Goal: Task Accomplishment & Management: Use online tool/utility

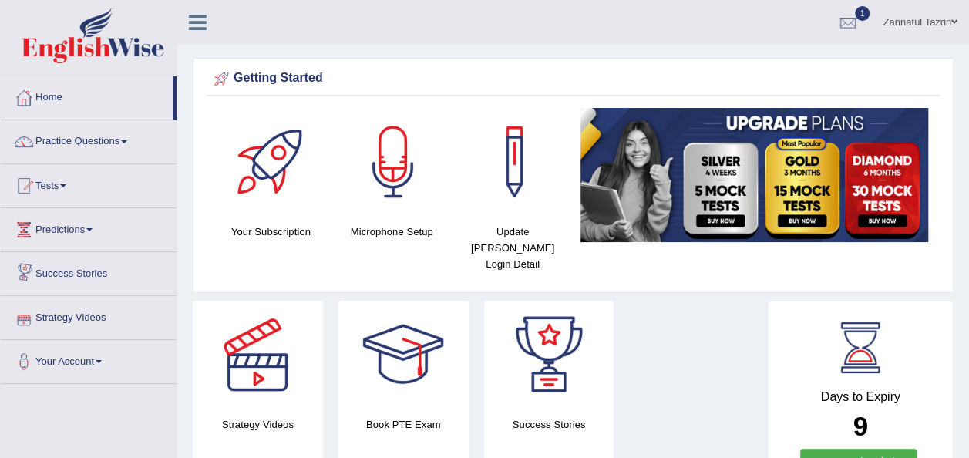
click at [69, 189] on link "Tests" at bounding box center [89, 183] width 176 height 39
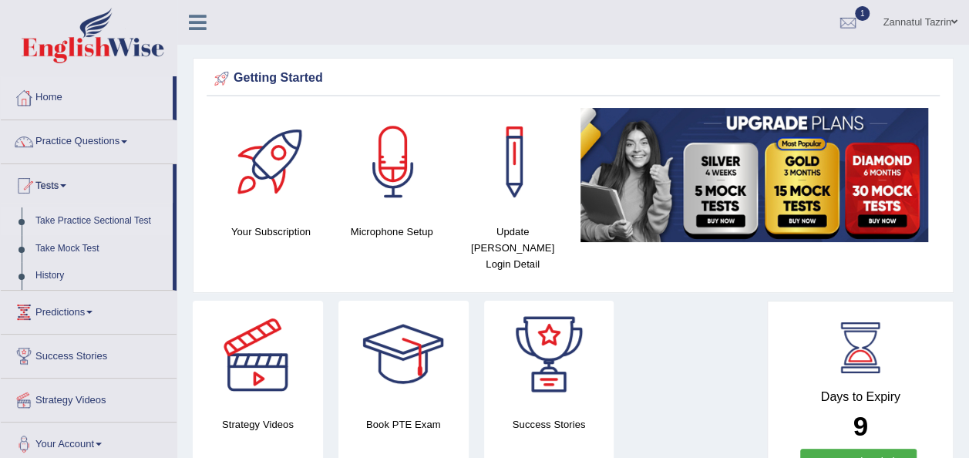
click at [116, 221] on link "Take Practice Sectional Test" at bounding box center [101, 221] width 144 height 28
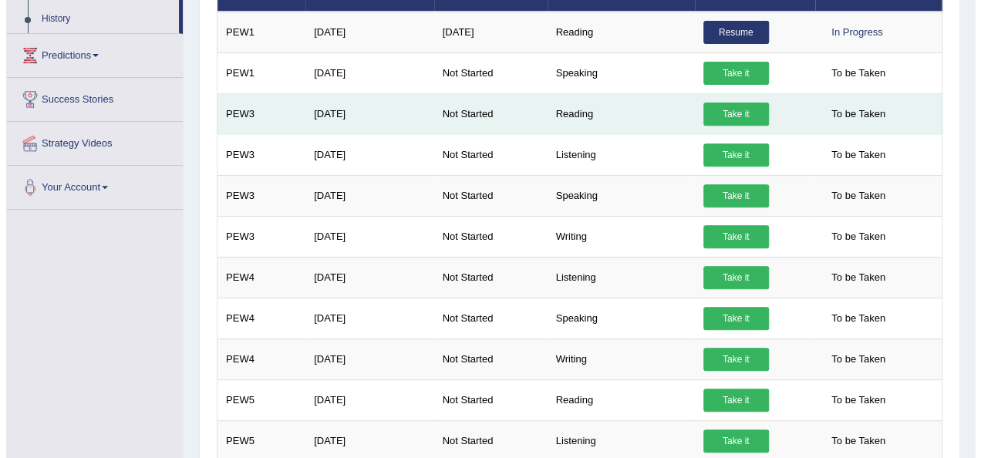
scroll to position [260, 0]
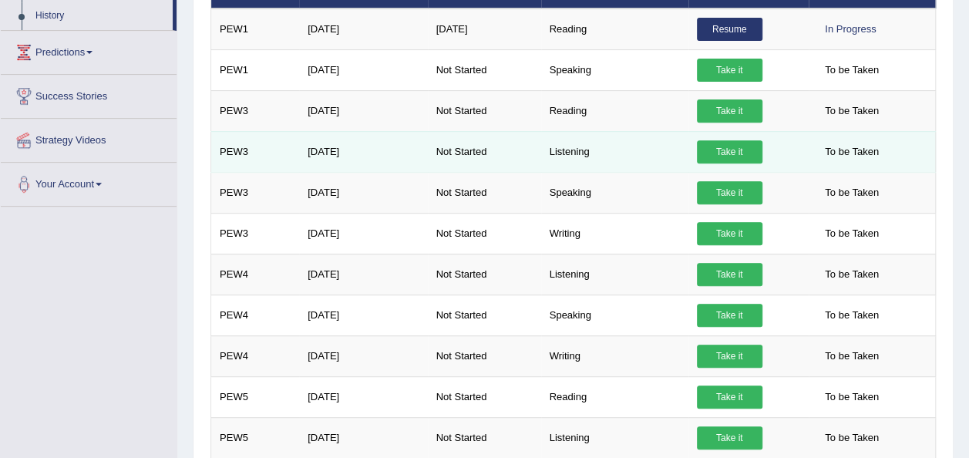
click at [720, 140] on link "Take it" at bounding box center [730, 151] width 66 height 23
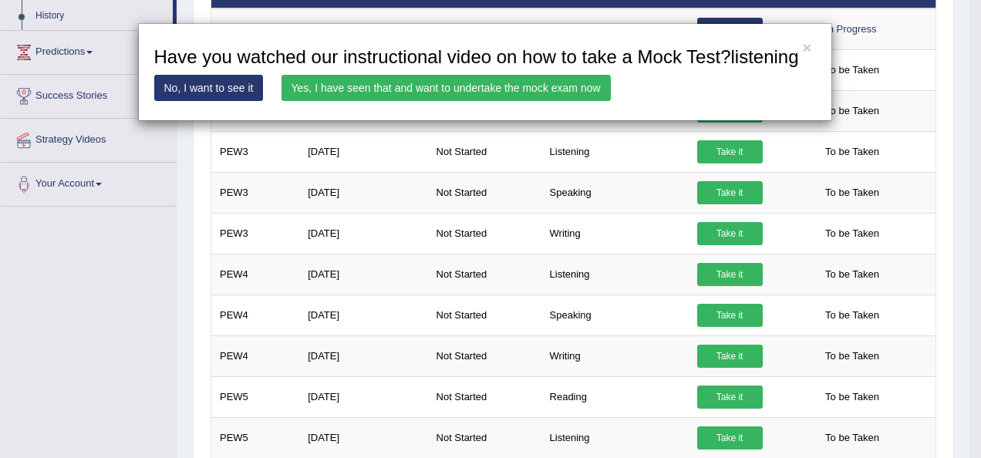
click at [510, 88] on link "Yes, I have seen that and want to undertake the mock exam now" at bounding box center [445, 88] width 329 height 26
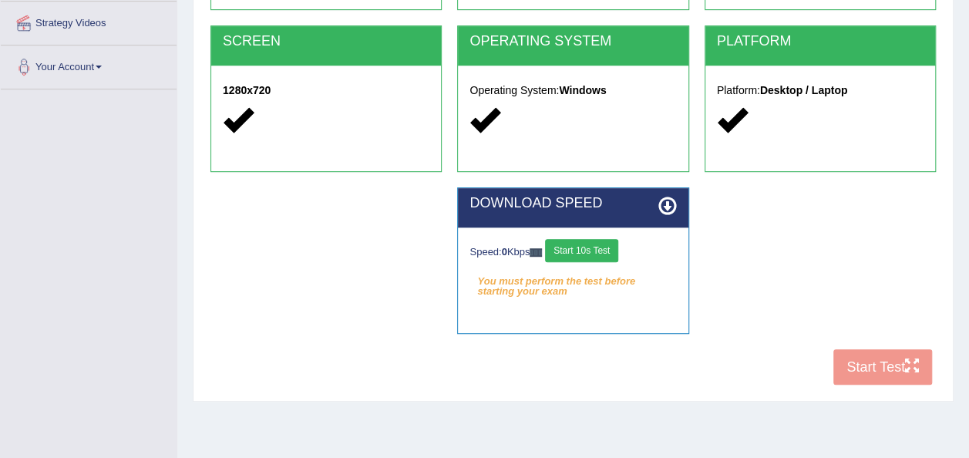
scroll to position [300, 0]
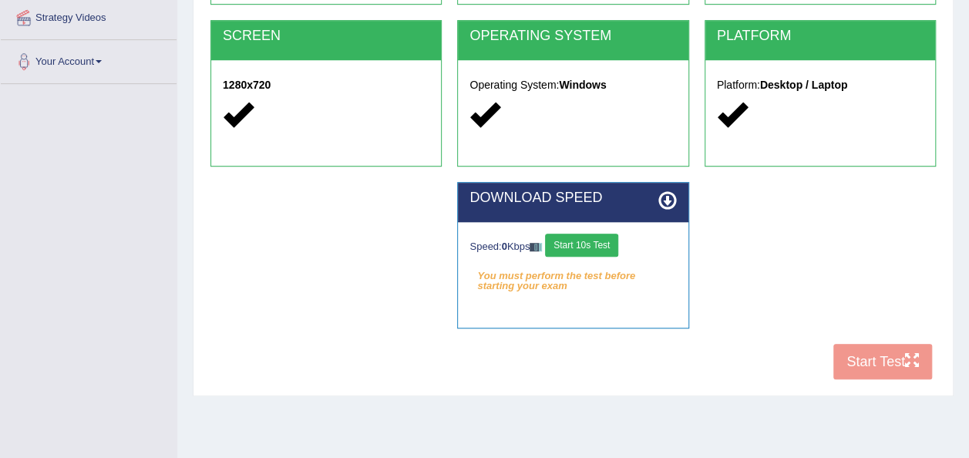
click at [584, 242] on button "Start 10s Test" at bounding box center [581, 245] width 73 height 23
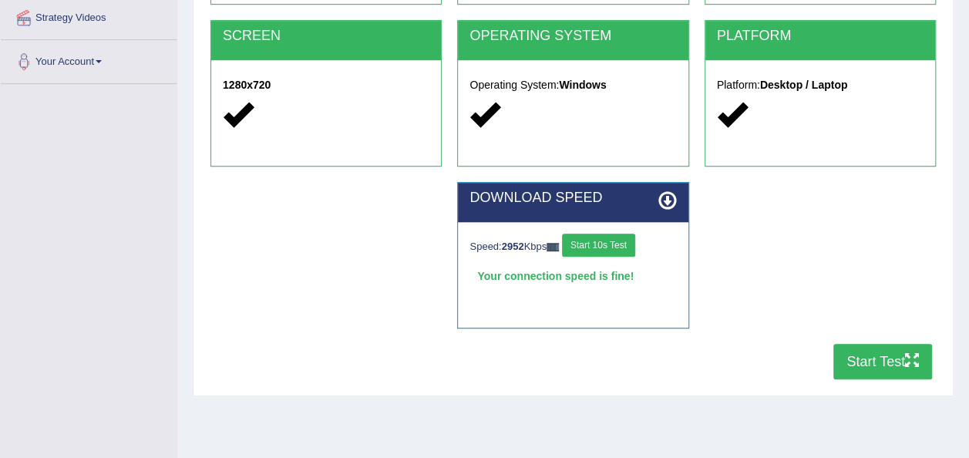
click at [889, 367] on button "Start Test" at bounding box center [882, 361] width 99 height 35
